Goal: Check status: Check status

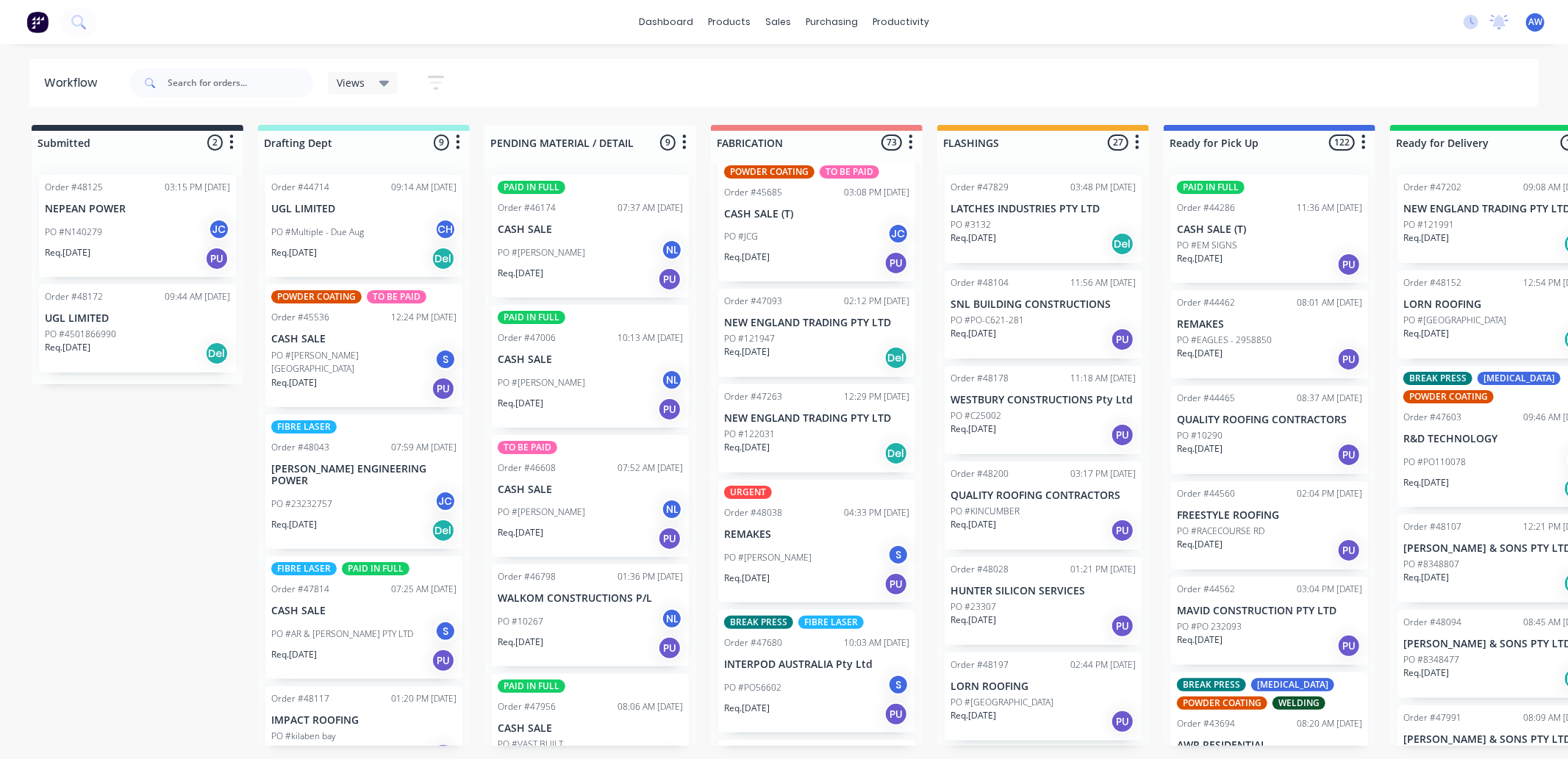
click at [340, 248] on div "Req. [DATE] Del" at bounding box center [364, 259] width 185 height 25
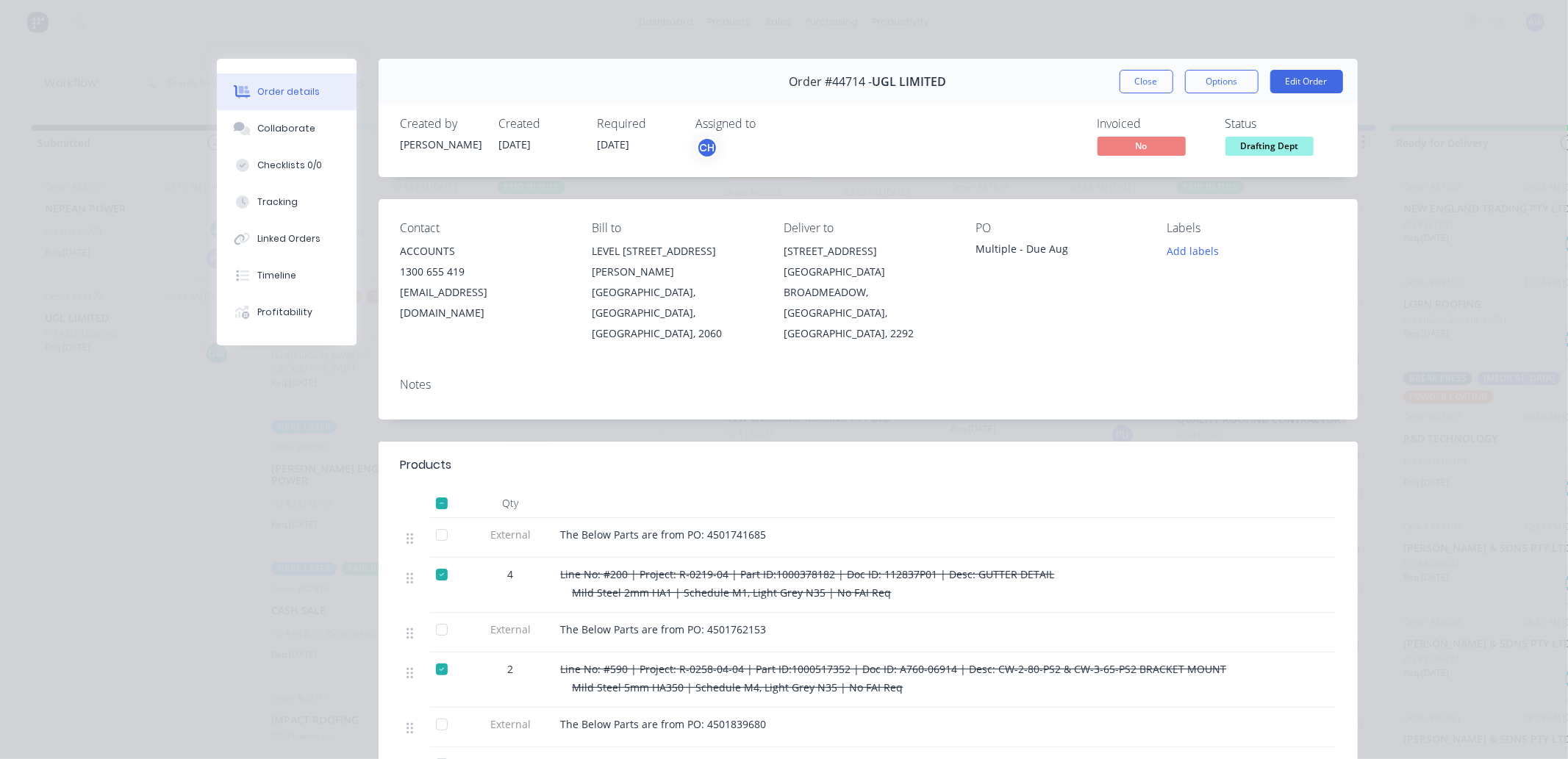
click at [1170, 72] on div "Close Options Edit Order" at bounding box center [1231, 81] width 224 height 23
click at [1135, 90] on button "Close" at bounding box center [1146, 81] width 54 height 23
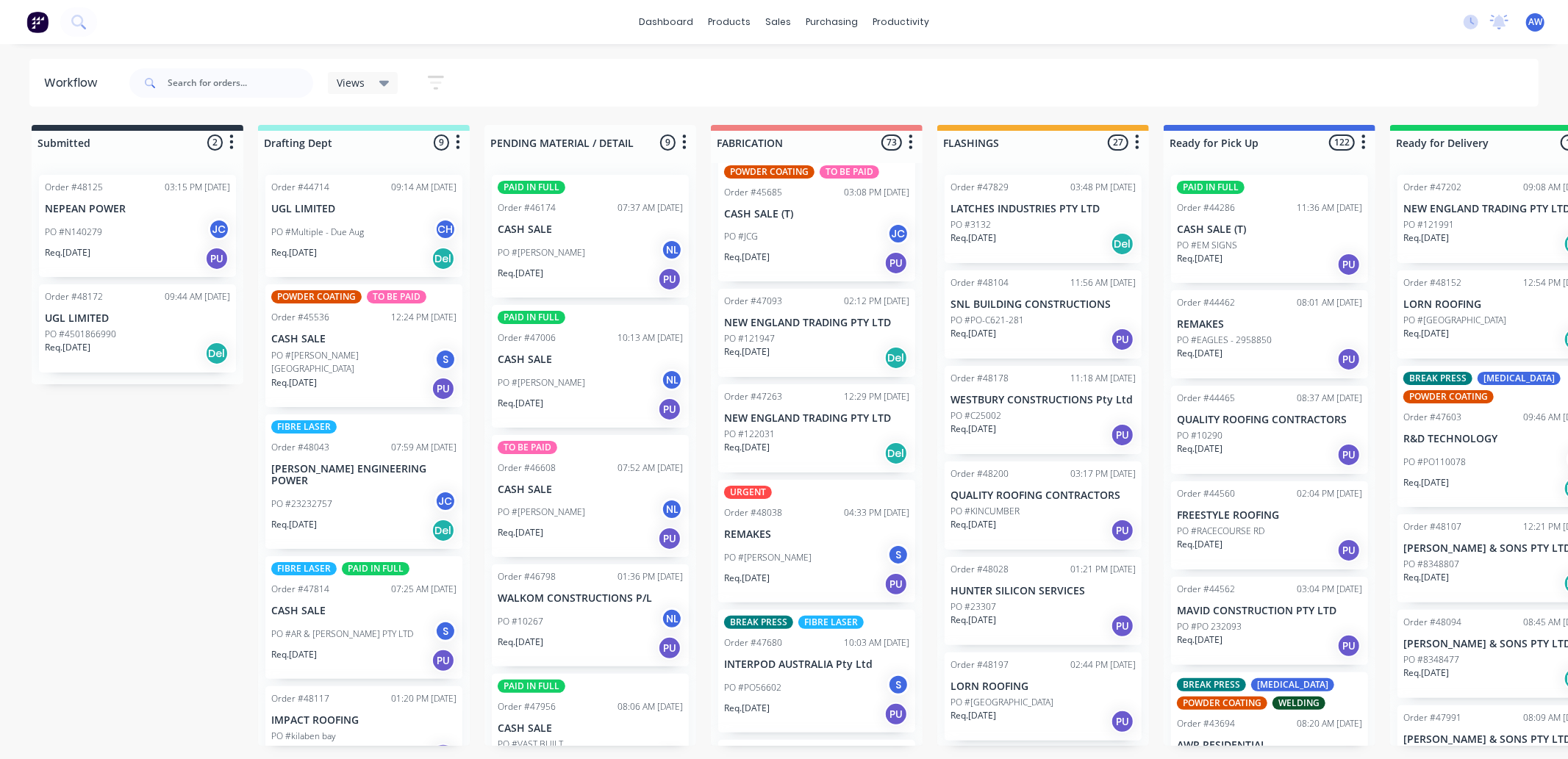
click at [368, 490] on div "PO #23232757 JC" at bounding box center [364, 504] width 185 height 28
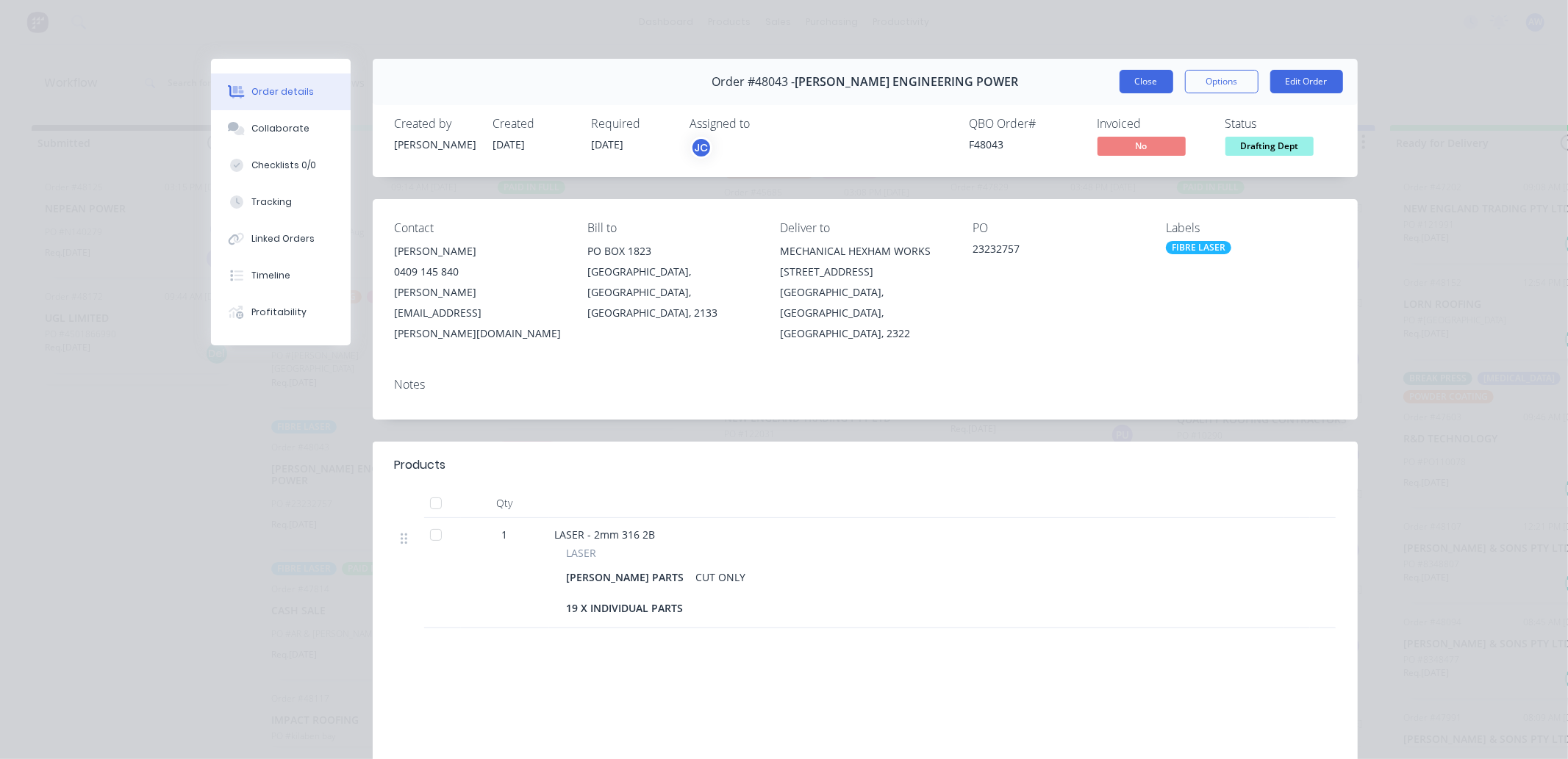
click at [1137, 73] on button "Close" at bounding box center [1146, 81] width 54 height 23
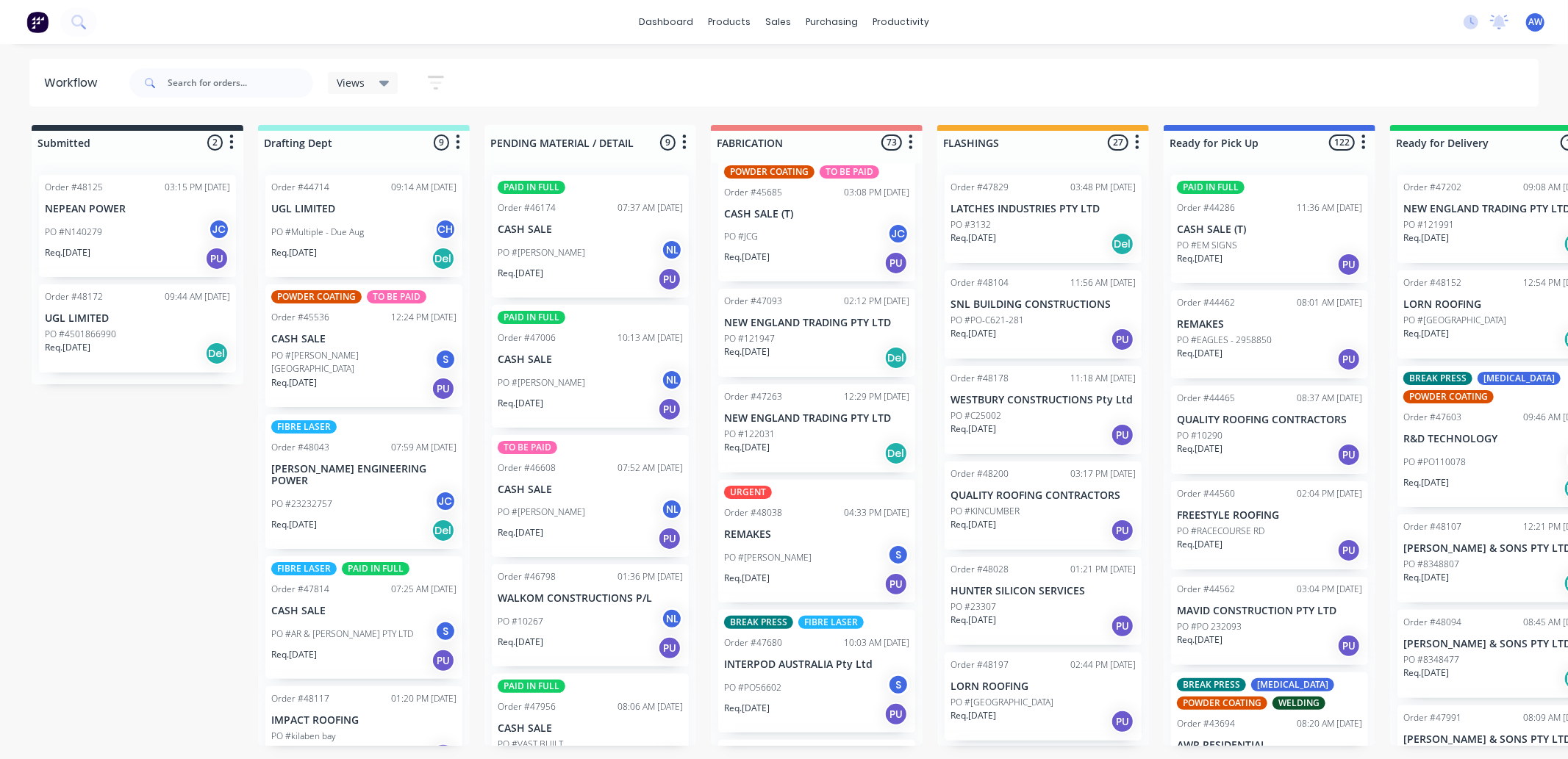
click at [299, 504] on div "PO #23232757 JC" at bounding box center [364, 504] width 185 height 28
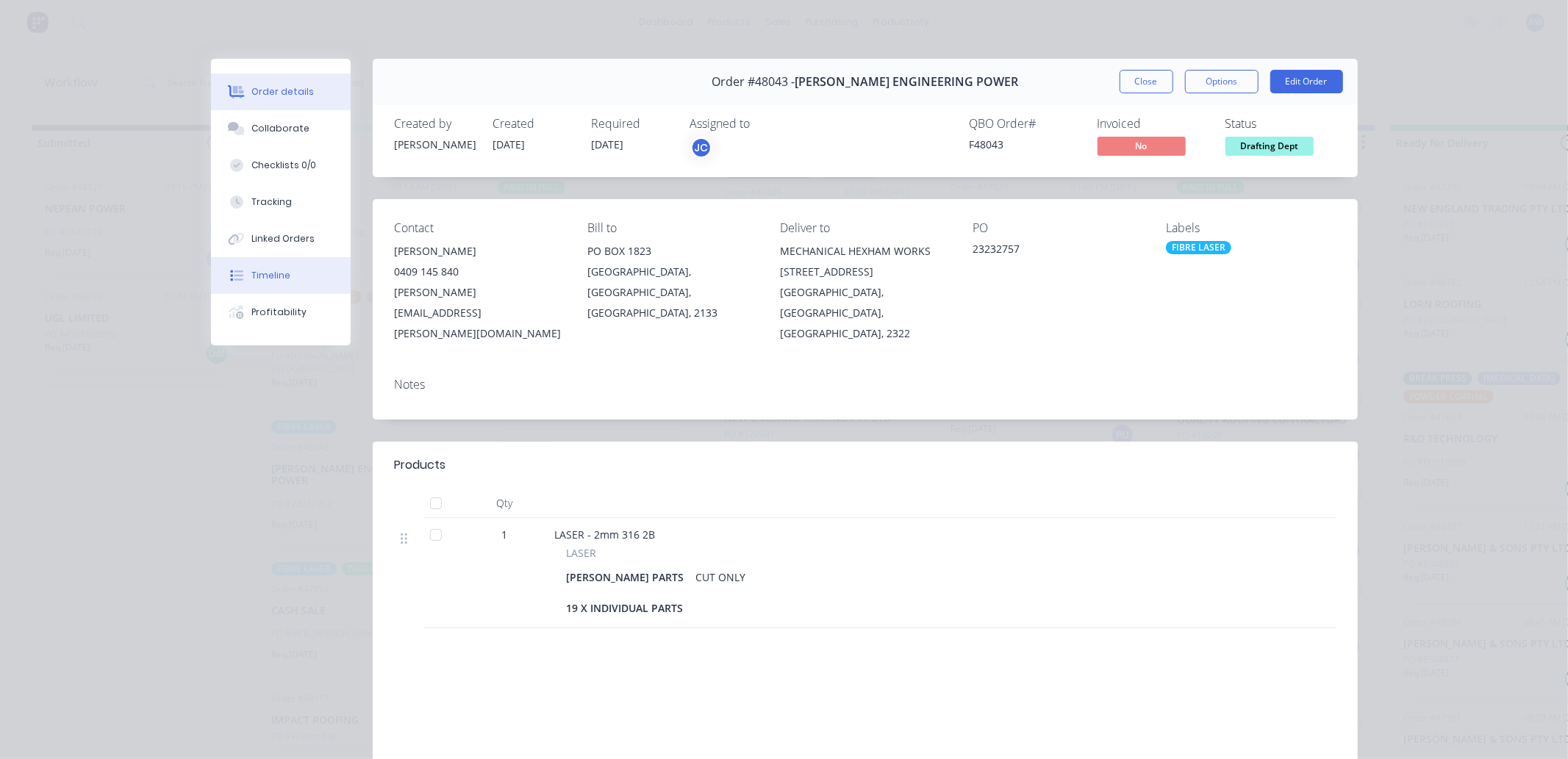
click at [283, 269] on button "Timeline" at bounding box center [281, 275] width 140 height 37
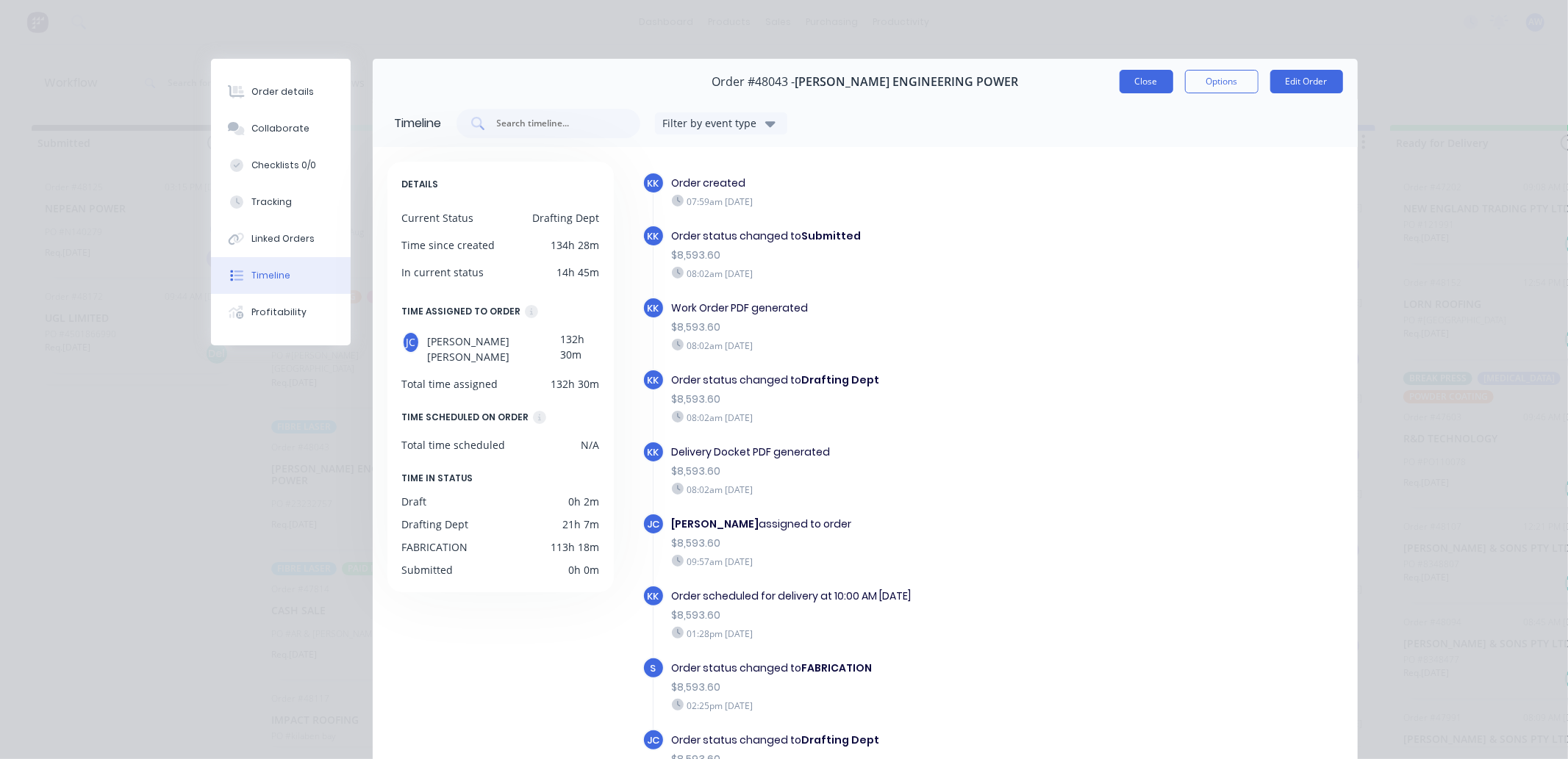
click at [1155, 84] on button "Close" at bounding box center [1146, 81] width 54 height 23
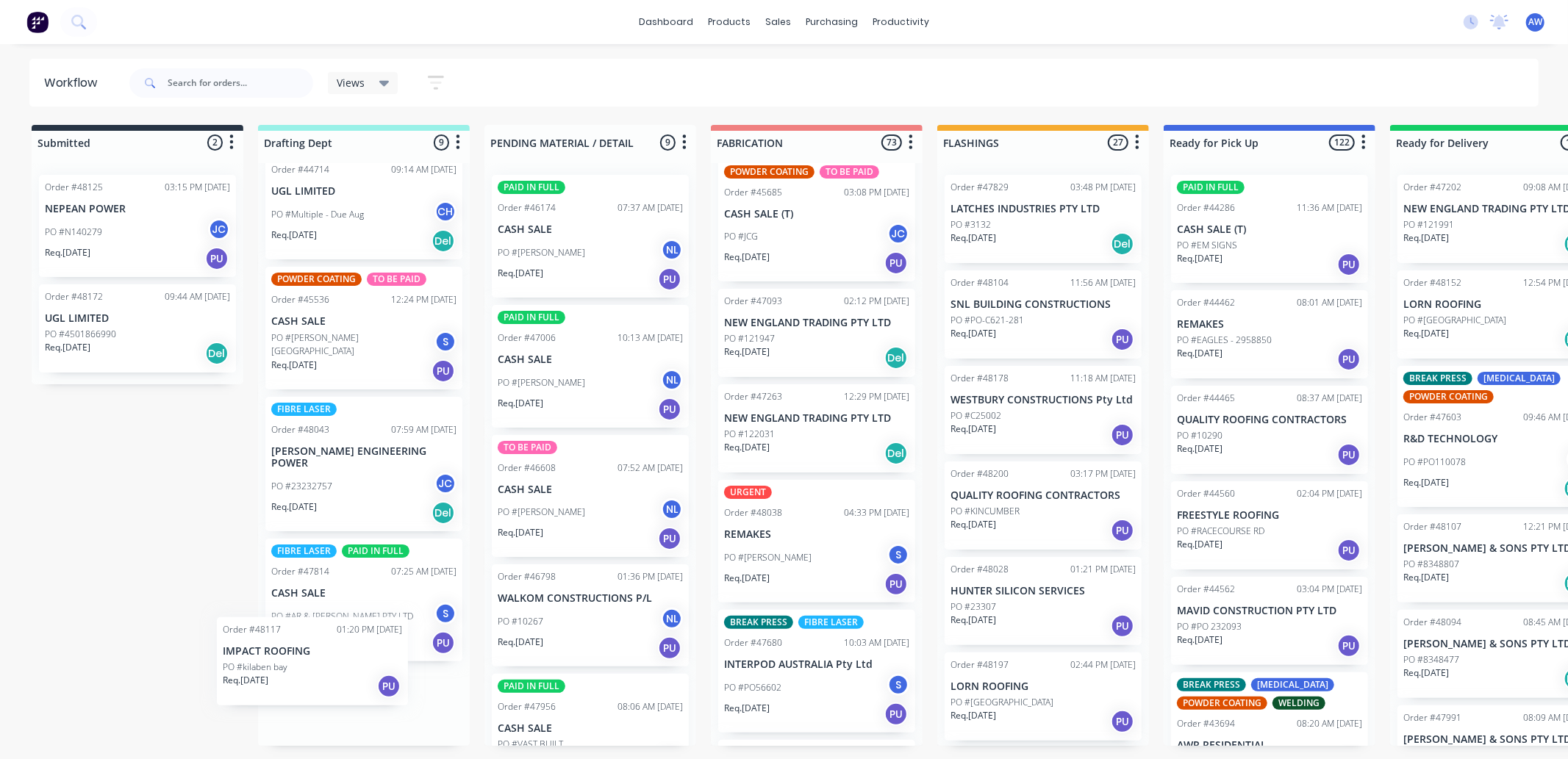
drag, startPoint x: 406, startPoint y: 692, endPoint x: 355, endPoint y: 626, distance: 83.4
click at [356, 627] on div "Order #44714 09:14 AM [DATE] UGL LIMITED PO #Multiple - Due Aug CH Req. [DATE] …" at bounding box center [364, 454] width 211 height 583
click at [350, 610] on p "PO #AR & [PERSON_NAME] PTY LTD" at bounding box center [342, 616] width 141 height 13
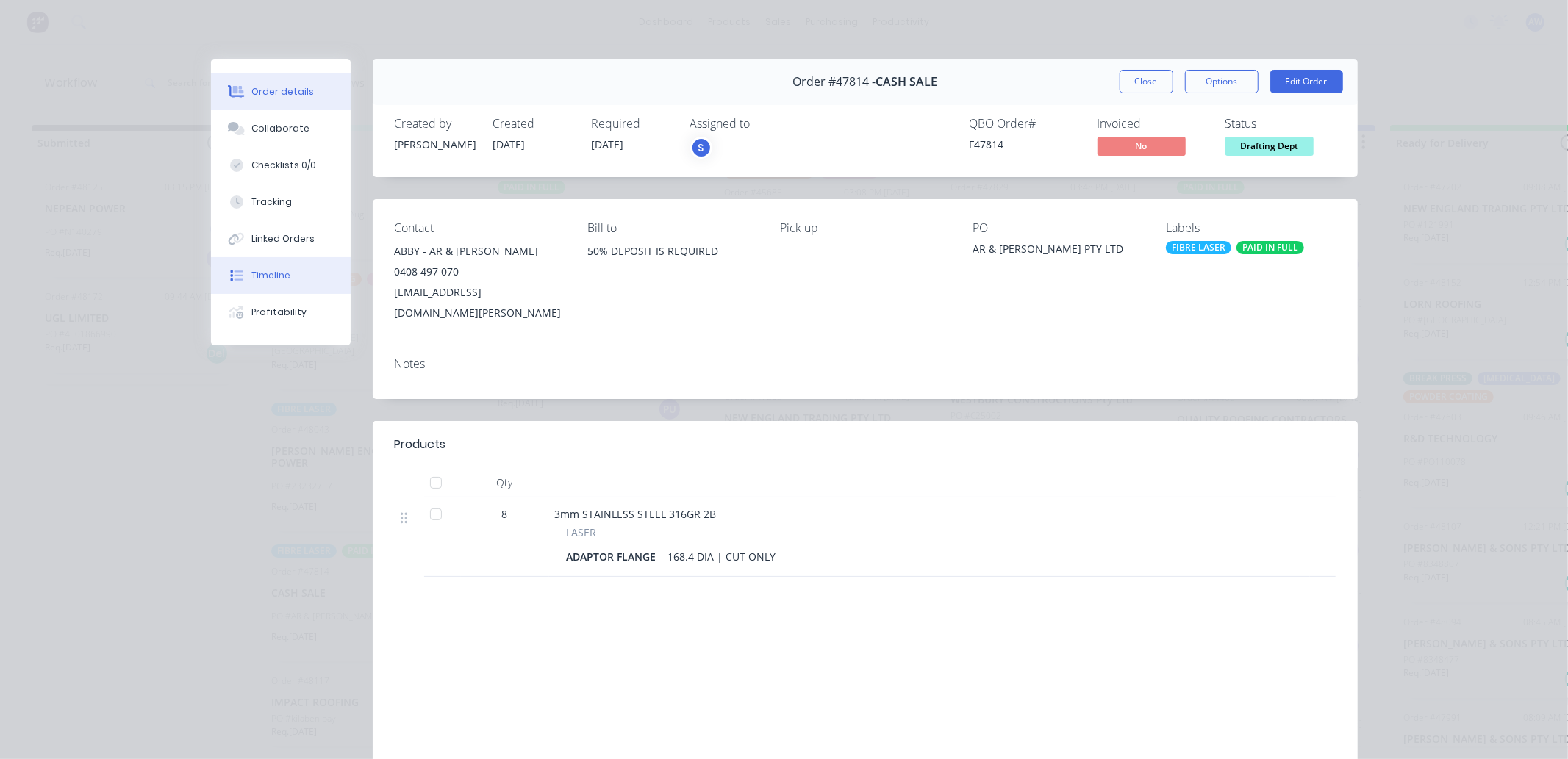
click at [260, 281] on div "Timeline" at bounding box center [271, 275] width 39 height 13
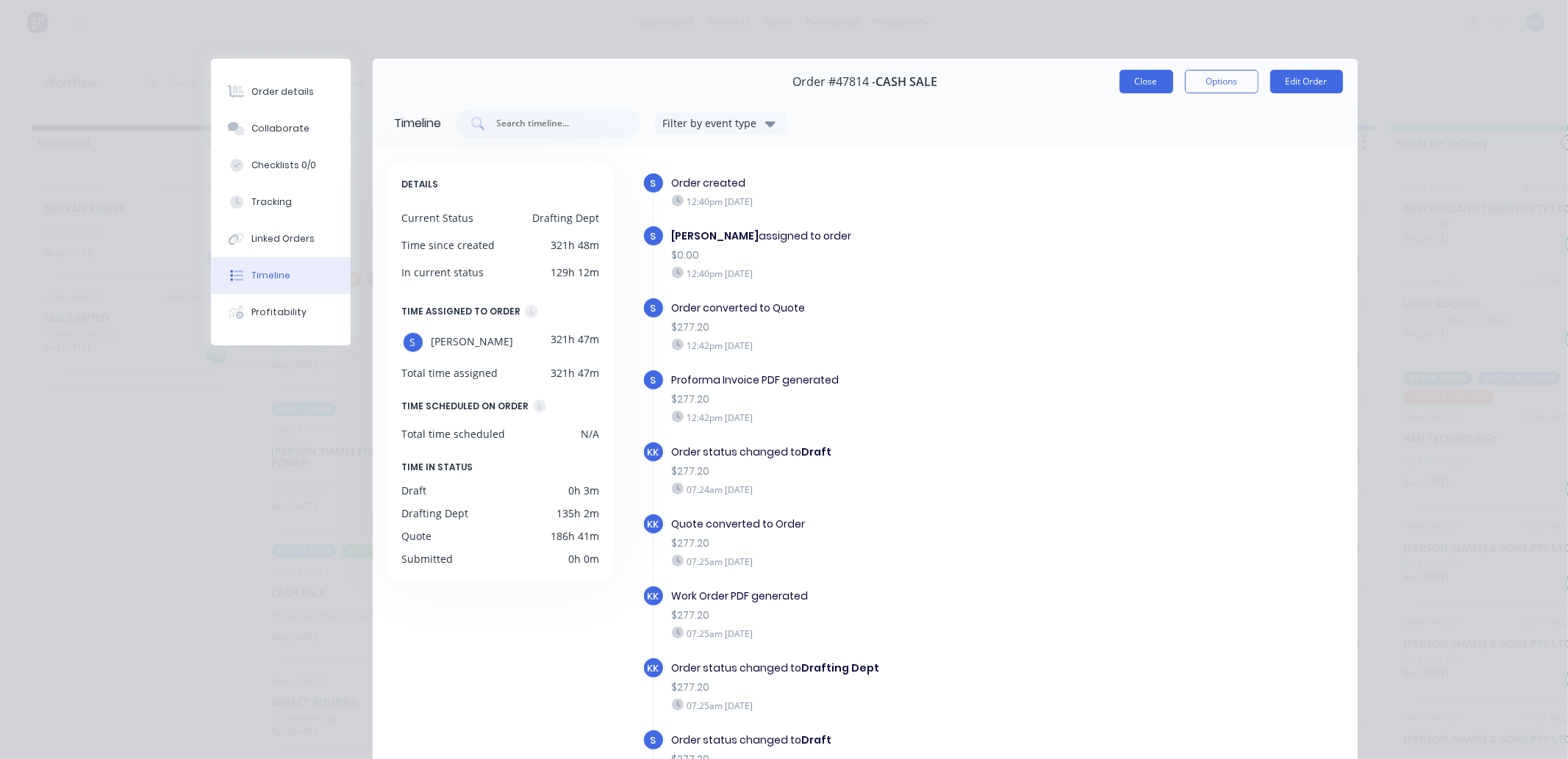
click at [1125, 87] on button "Close" at bounding box center [1146, 81] width 54 height 23
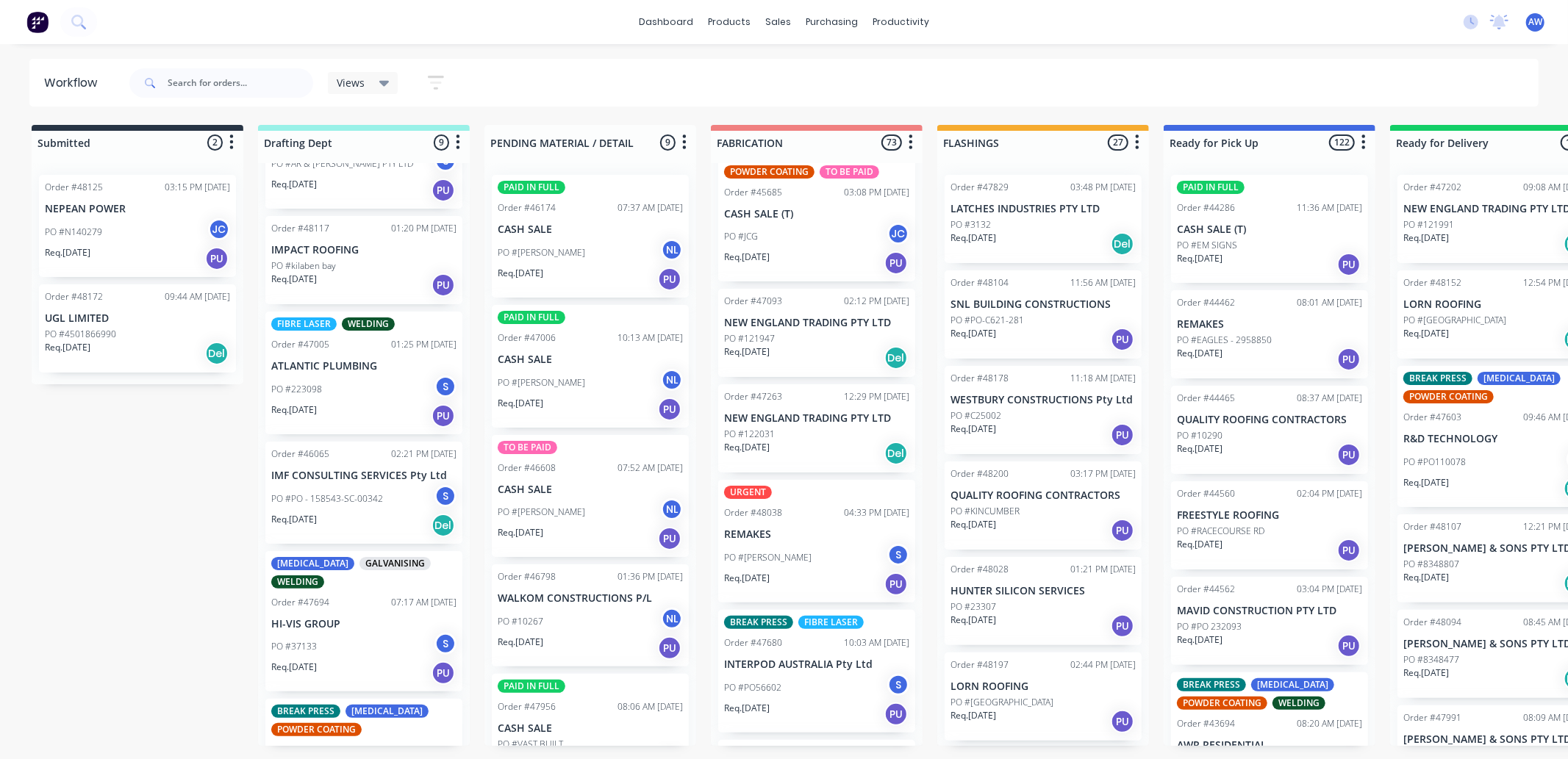
scroll to position [507, 0]
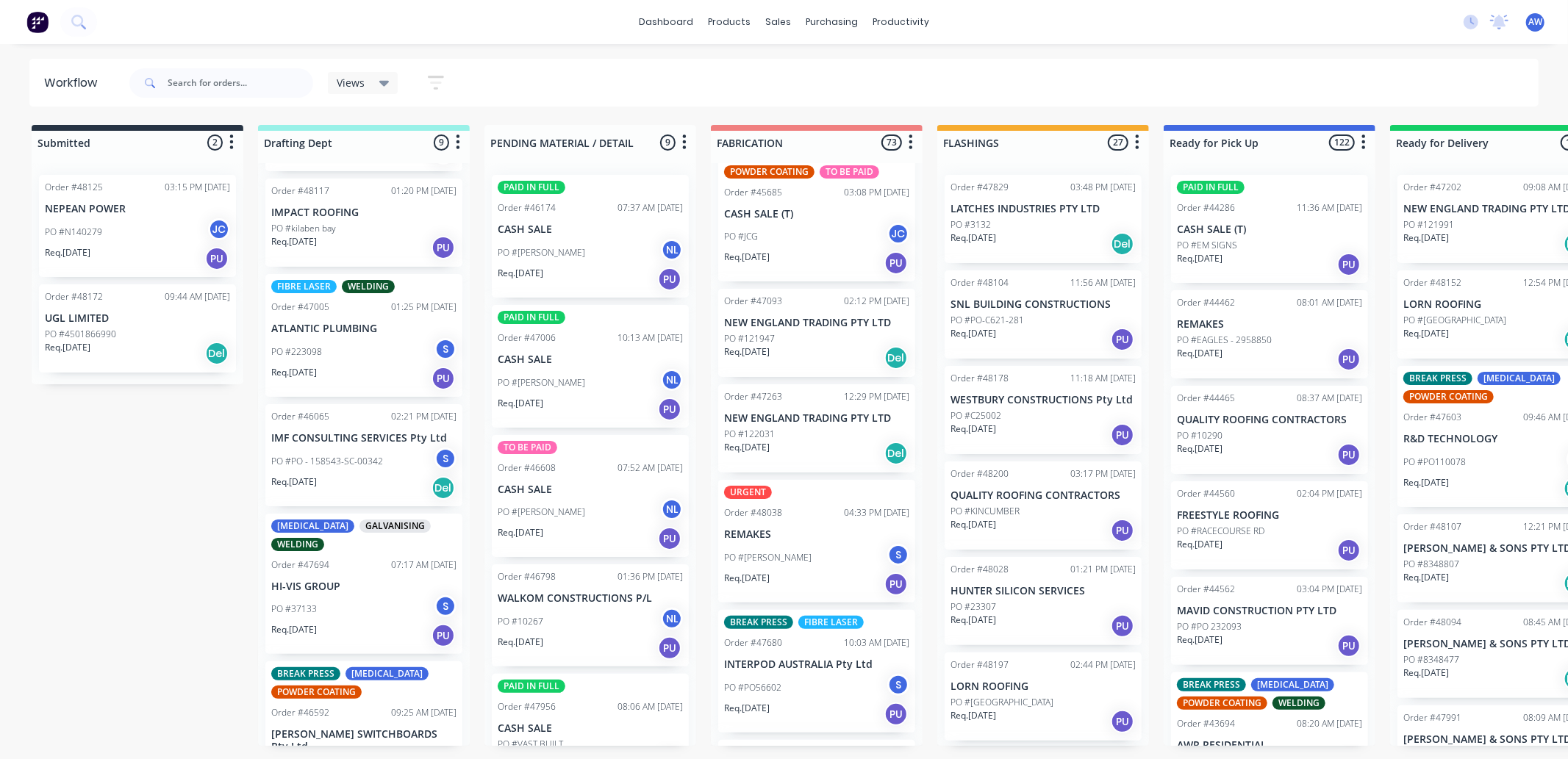
click at [357, 455] on p "PO #PO - 158543-SC-00342" at bounding box center [327, 461] width 112 height 13
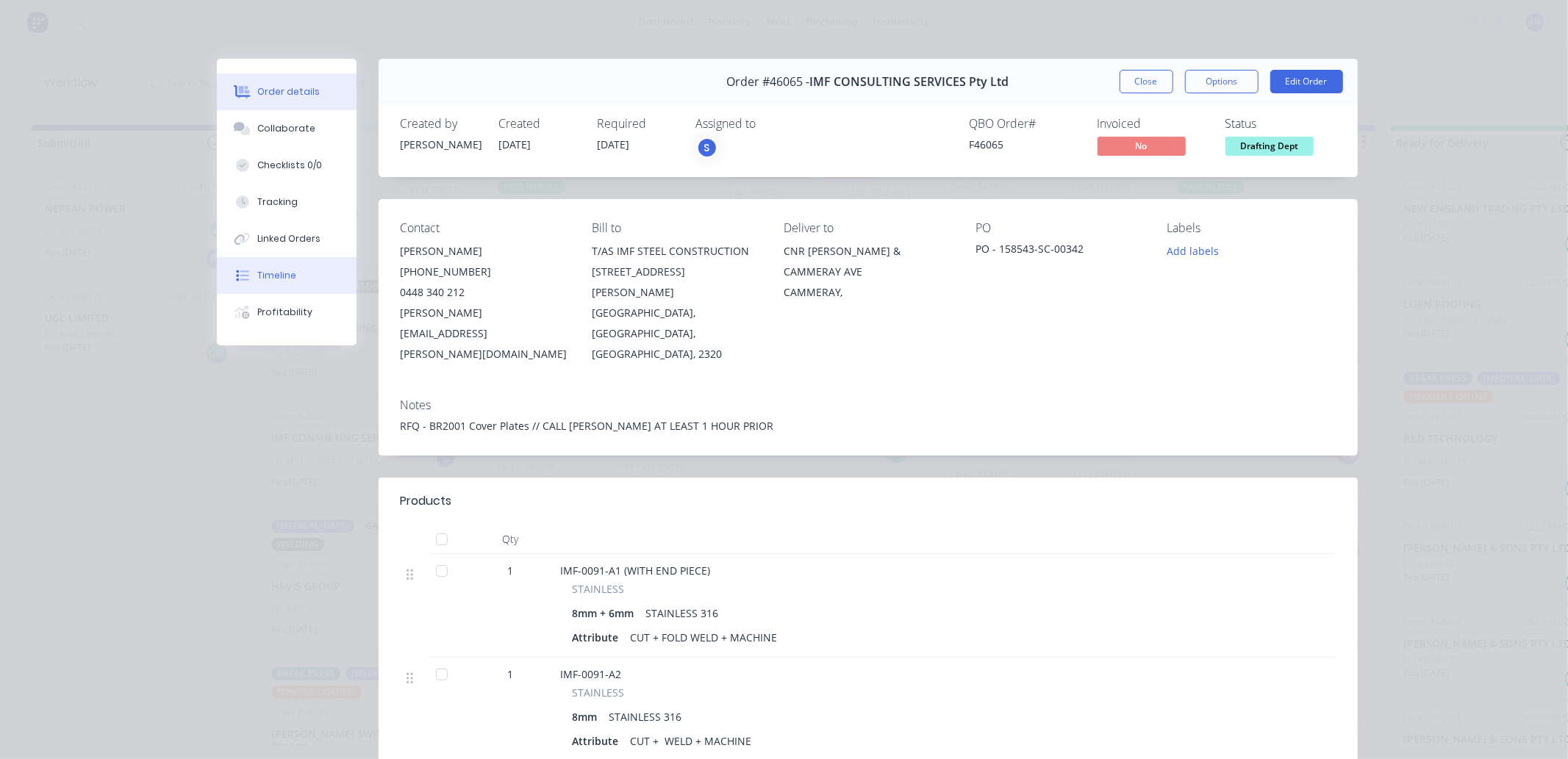
click at [291, 274] on button "Timeline" at bounding box center [287, 275] width 140 height 37
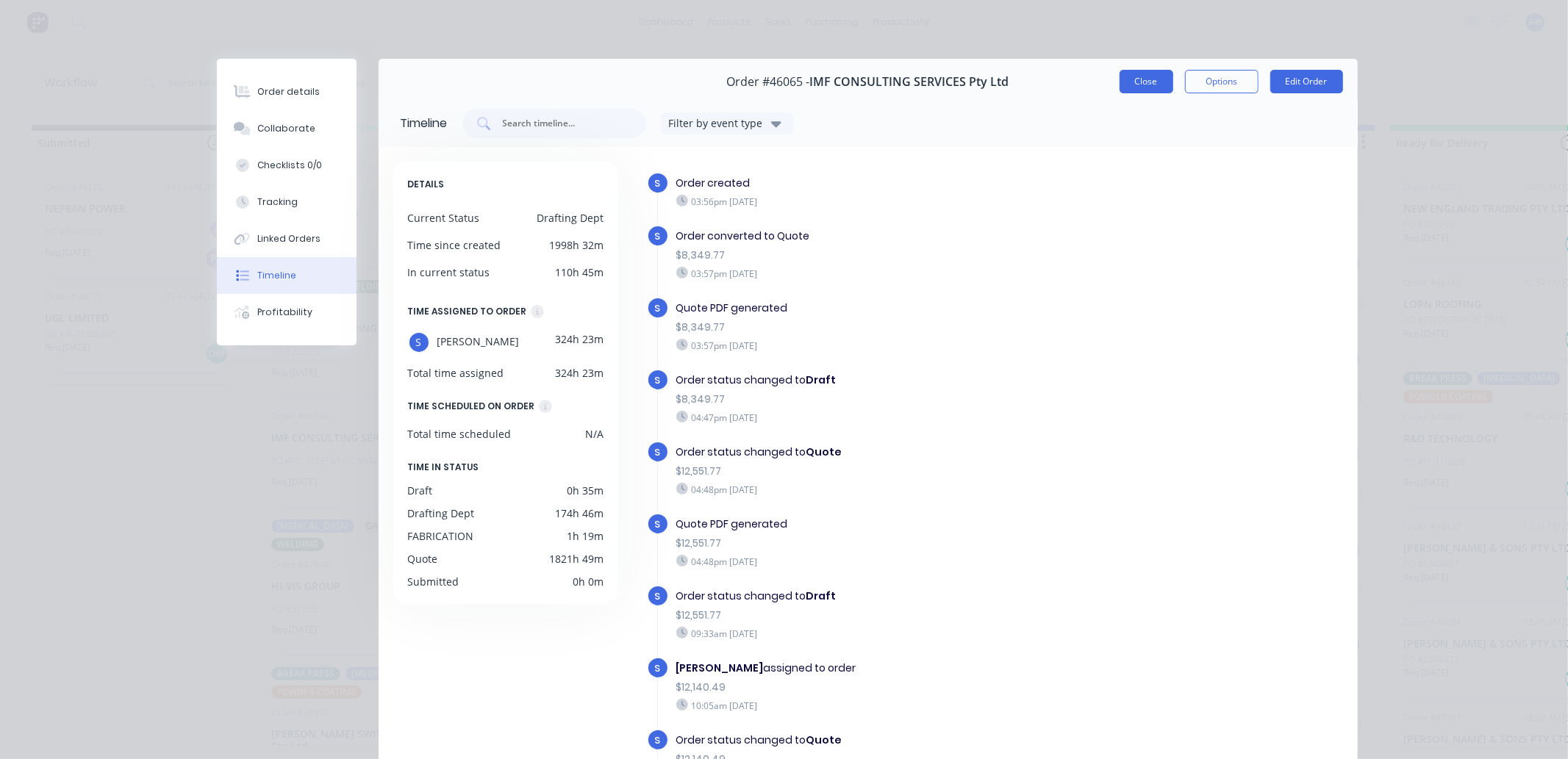
click at [1143, 84] on button "Close" at bounding box center [1146, 81] width 54 height 23
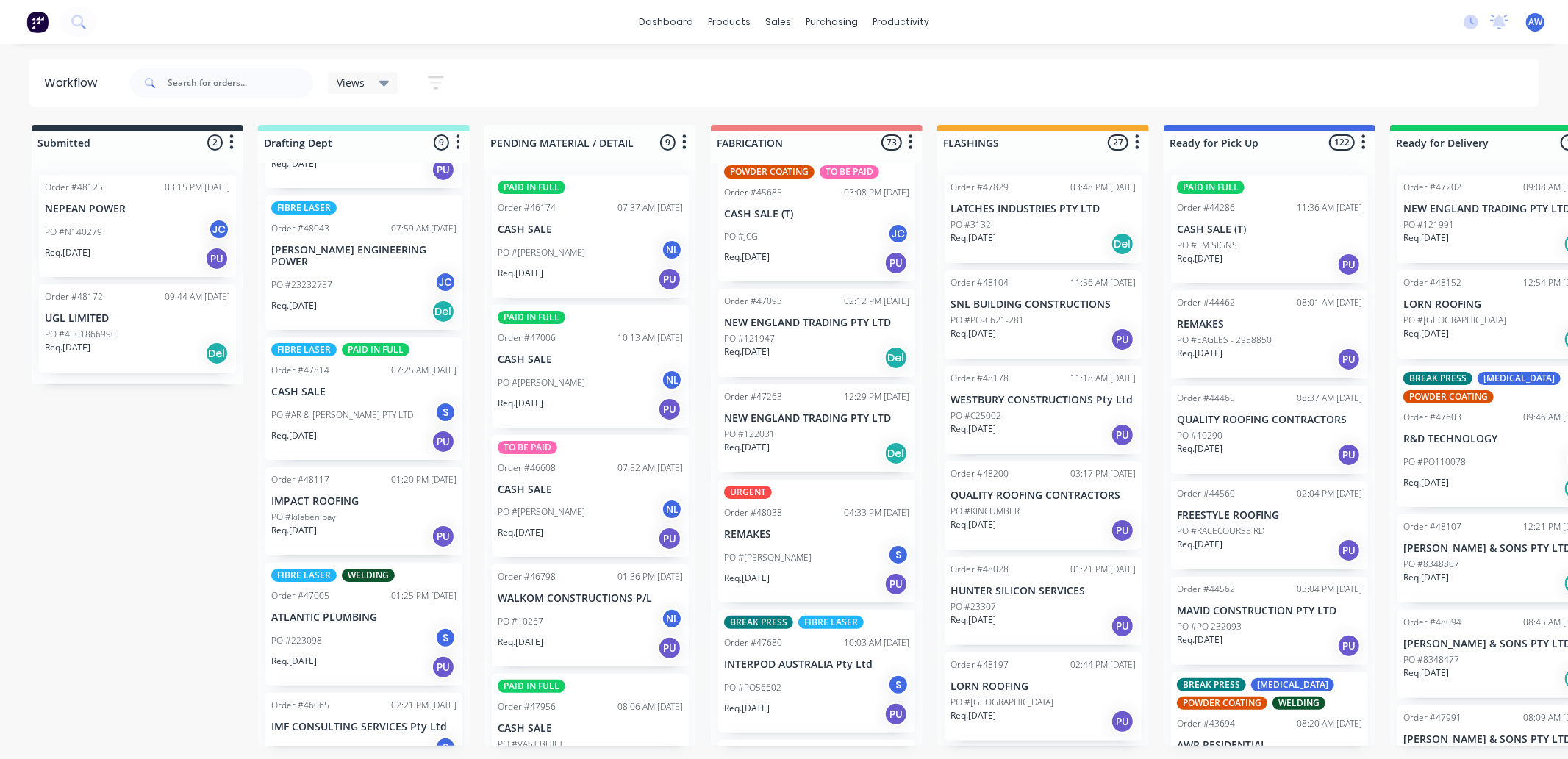
scroll to position [0, 0]
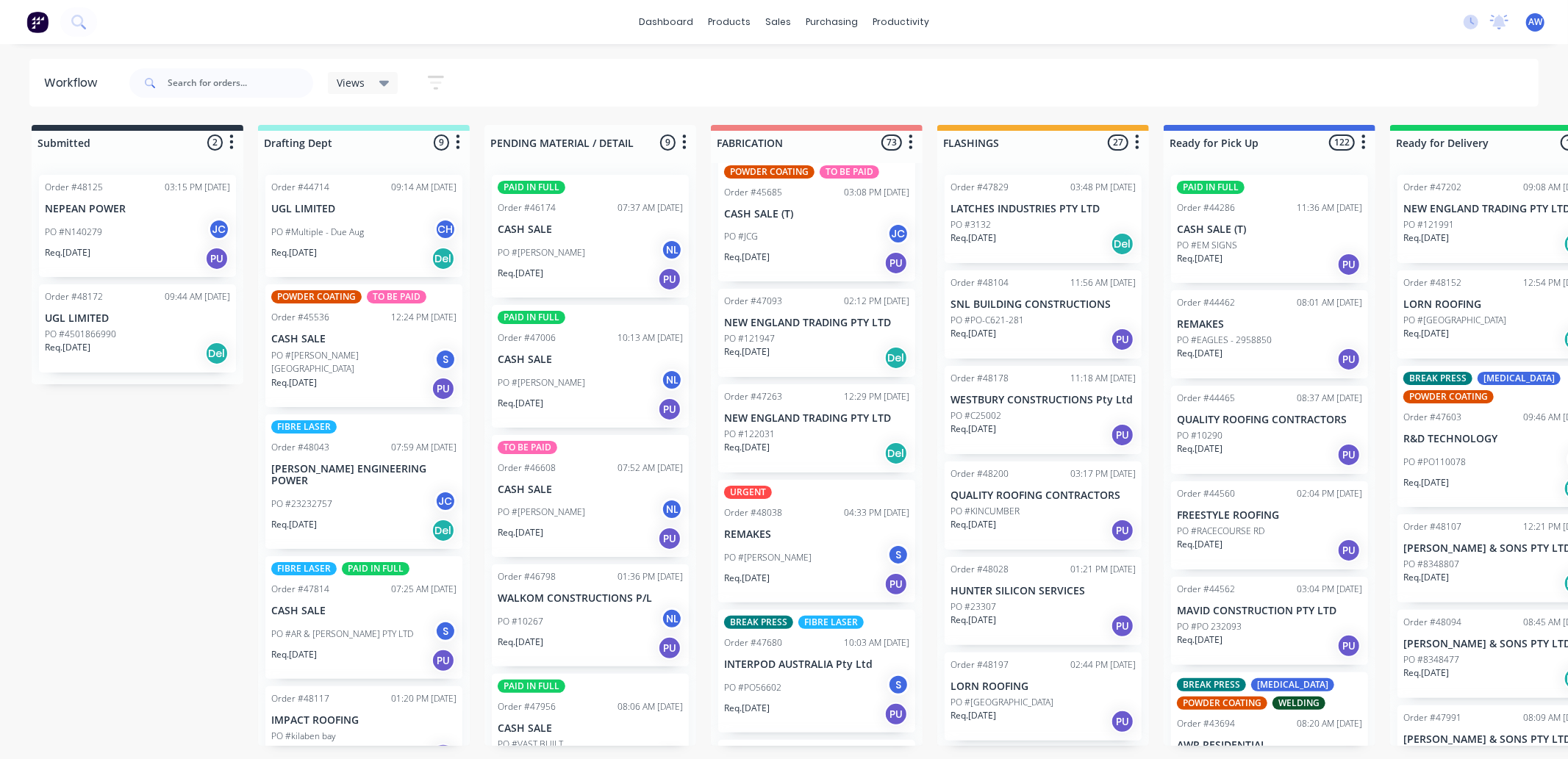
click at [113, 215] on p "NEPEAN POWER" at bounding box center [137, 209] width 185 height 13
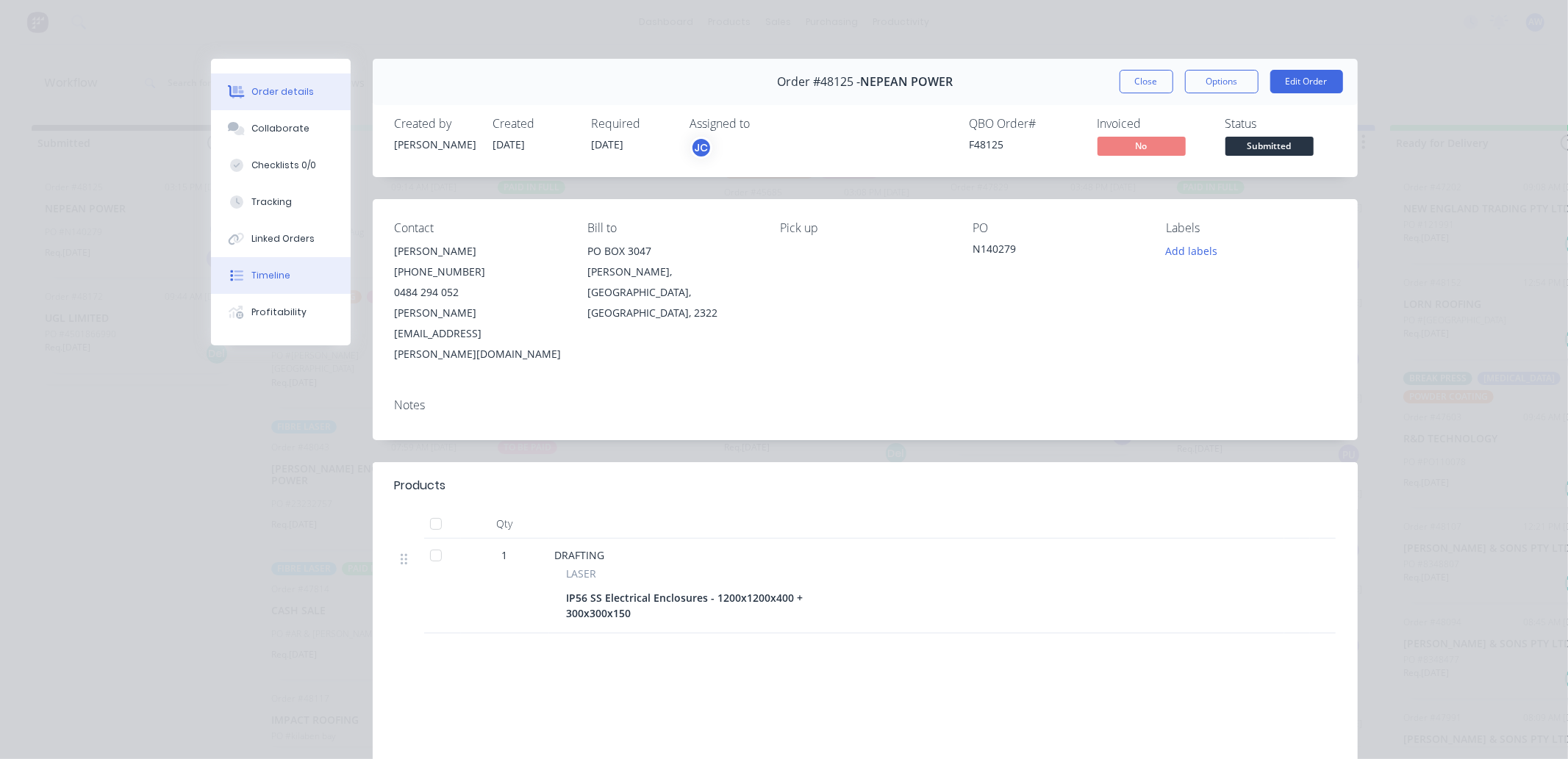
click at [255, 268] on button "Timeline" at bounding box center [281, 275] width 140 height 37
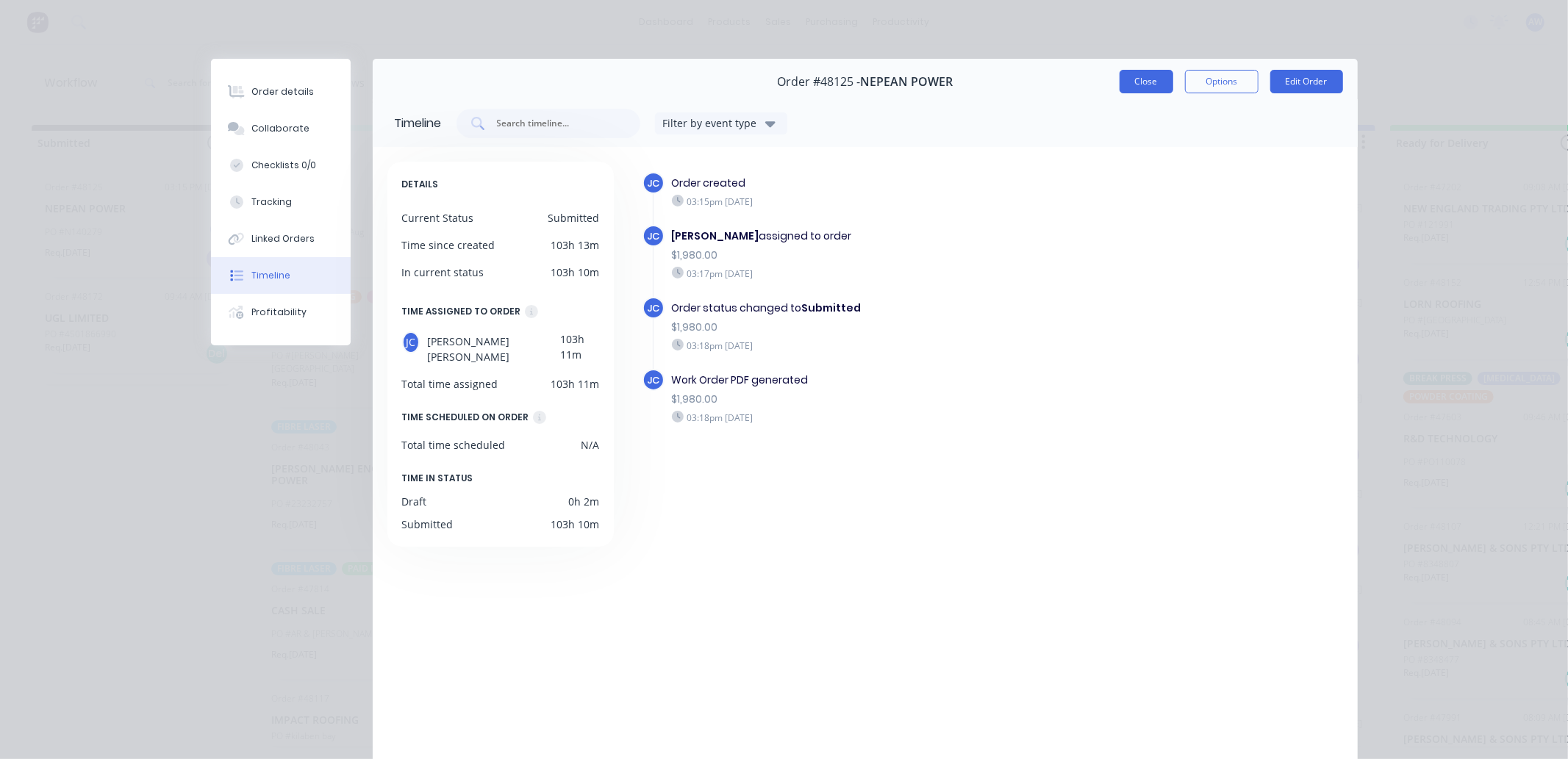
click at [1135, 84] on button "Close" at bounding box center [1146, 81] width 54 height 23
